Goal: Find specific page/section: Find specific page/section

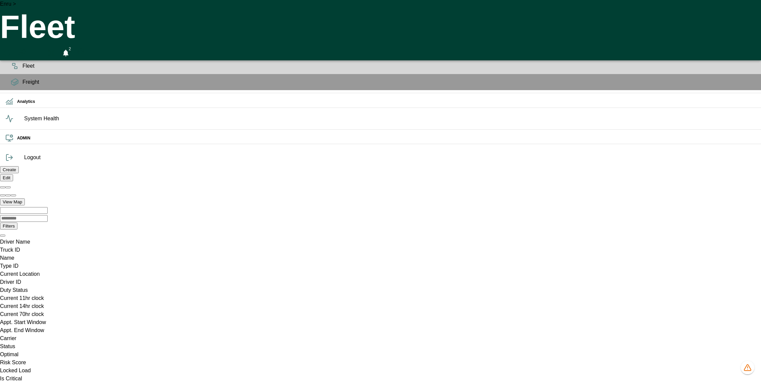
scroll to position [0, 18660]
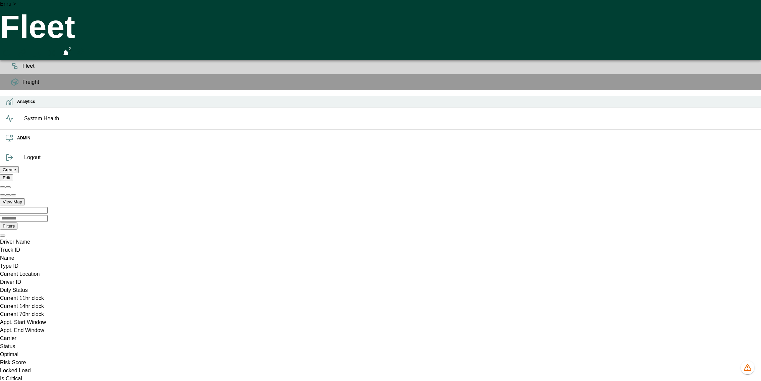
click at [13, 106] on icon at bounding box center [9, 102] width 8 height 8
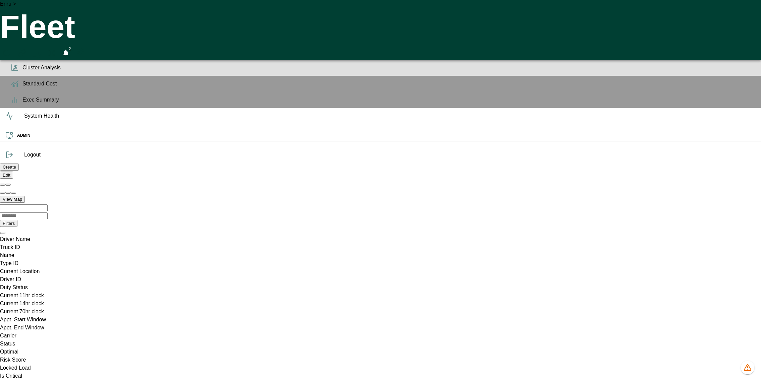
click at [22, 72] on span "Cluster Analysis" at bounding box center [388, 68] width 733 height 8
